Goal: Task Accomplishment & Management: Use online tool/utility

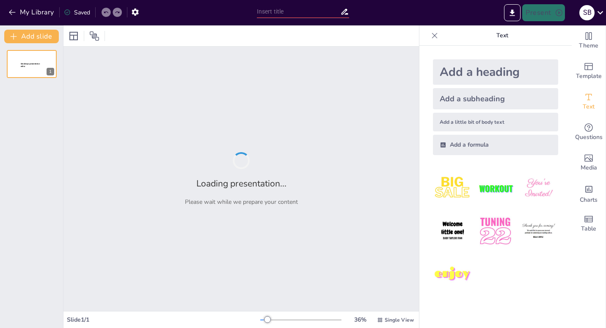
type input "Aligning Resources with Market Realities: Fund Re-allocation Strategies for Eff…"
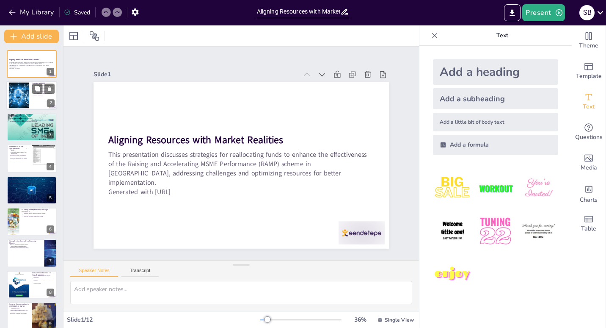
click at [37, 101] on div at bounding box center [31, 95] width 51 height 29
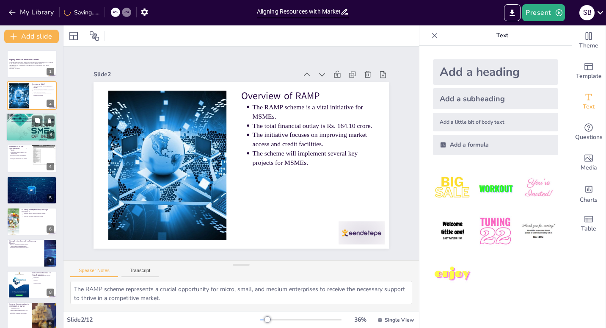
click at [33, 137] on div at bounding box center [31, 127] width 51 height 68
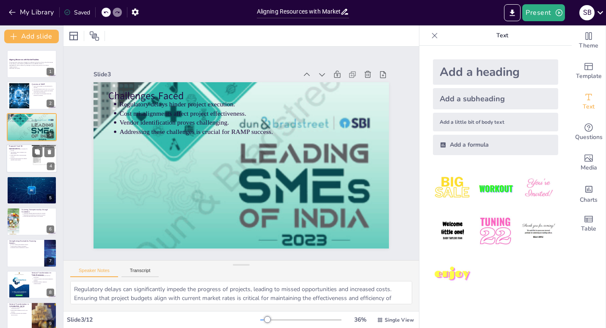
click at [33, 166] on div at bounding box center [44, 158] width 25 height 34
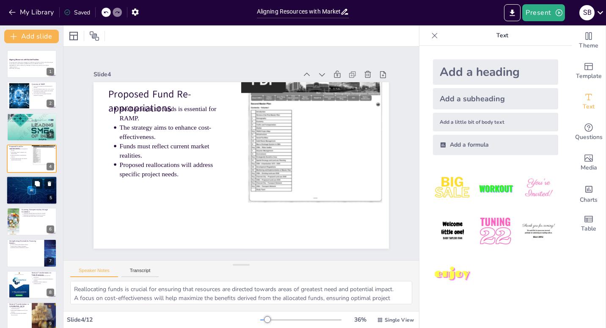
click at [23, 197] on div at bounding box center [31, 190] width 53 height 29
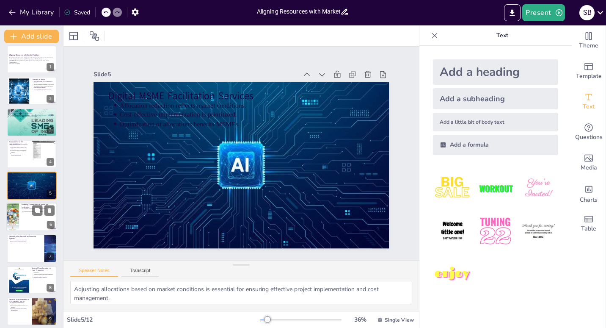
click at [19, 223] on div at bounding box center [31, 216] width 51 height 29
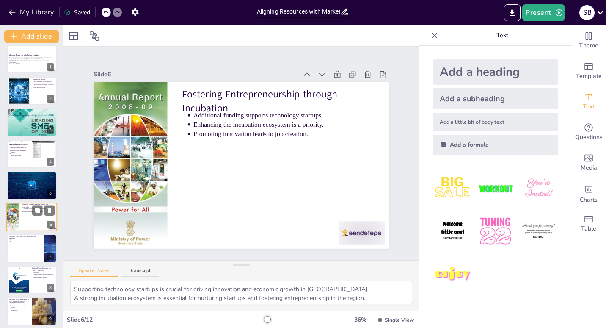
scroll to position [36, 0]
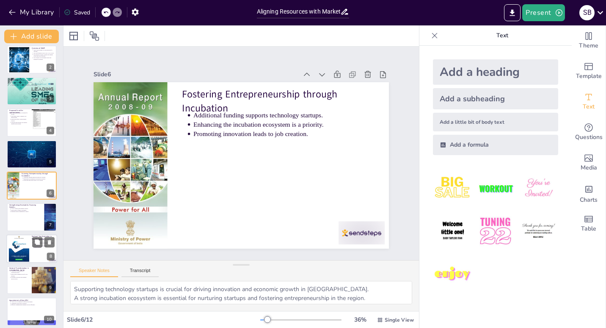
click at [31, 242] on div at bounding box center [31, 248] width 51 height 29
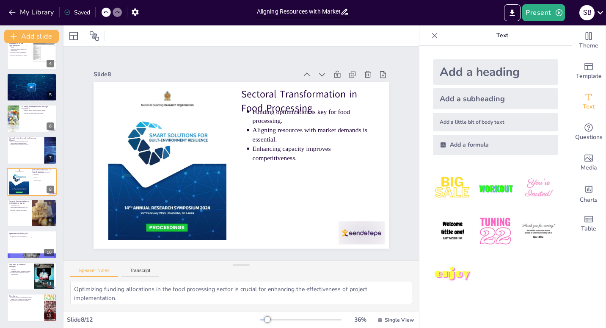
scroll to position [104, 0]
click at [25, 265] on p "Summary of Proposed Changes" at bounding box center [20, 264] width 23 height 5
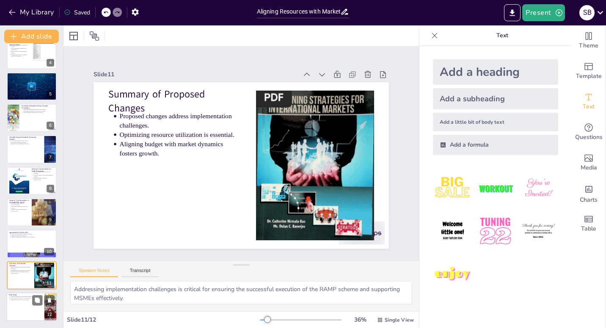
click at [22, 313] on div at bounding box center [31, 306] width 51 height 29
type textarea "Gaining approval for the proposed reallocations is crucial for moving forward w…"
